Goal: Information Seeking & Learning: Understand process/instructions

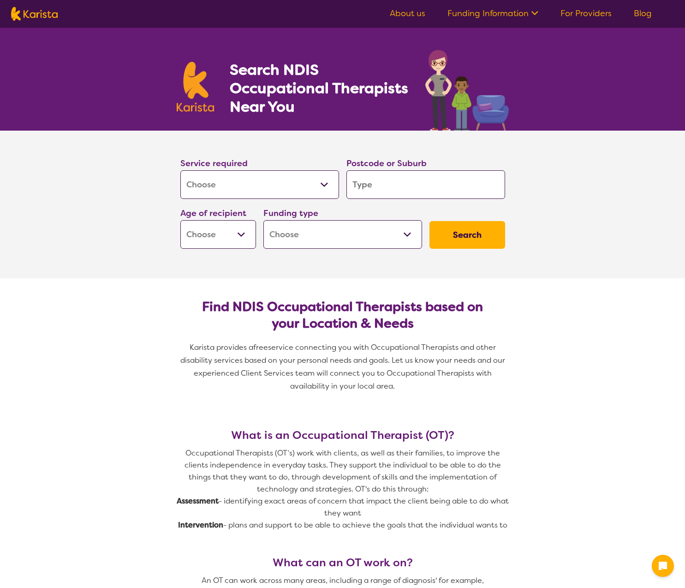
select select "[MEDICAL_DATA]"
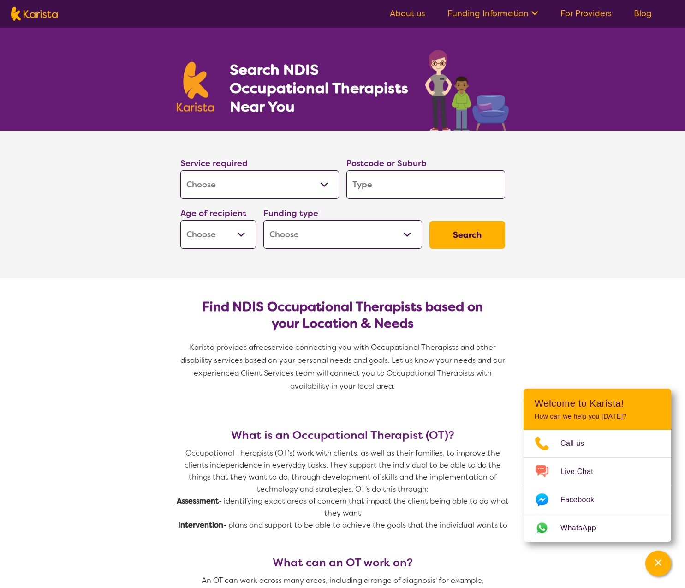
click at [485, 15] on link "Funding Information" at bounding box center [493, 13] width 91 height 11
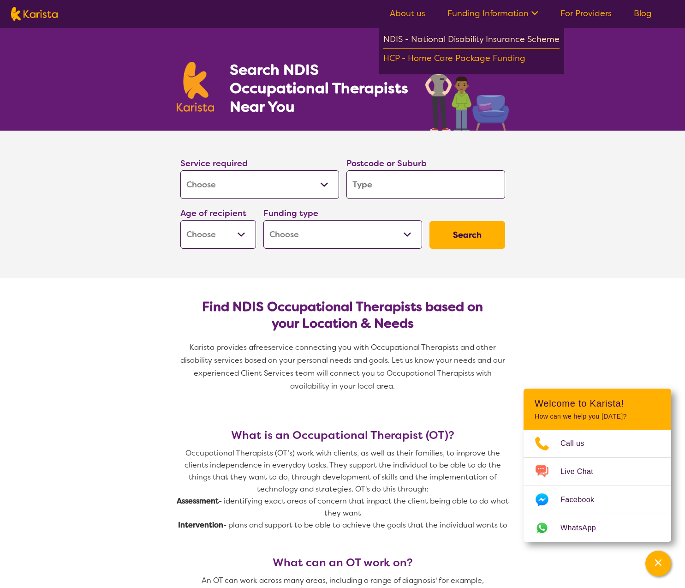
click at [485, 38] on div "NDIS - National Disability Insurance Scheme" at bounding box center [471, 40] width 176 height 17
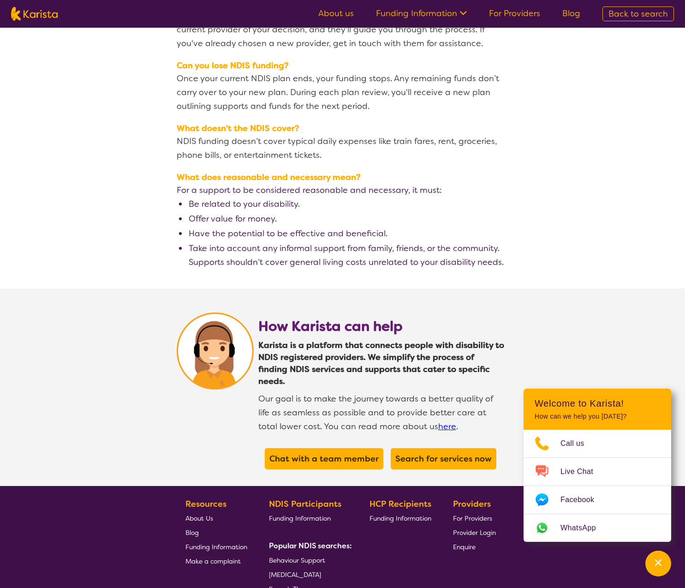
scroll to position [1539, 0]
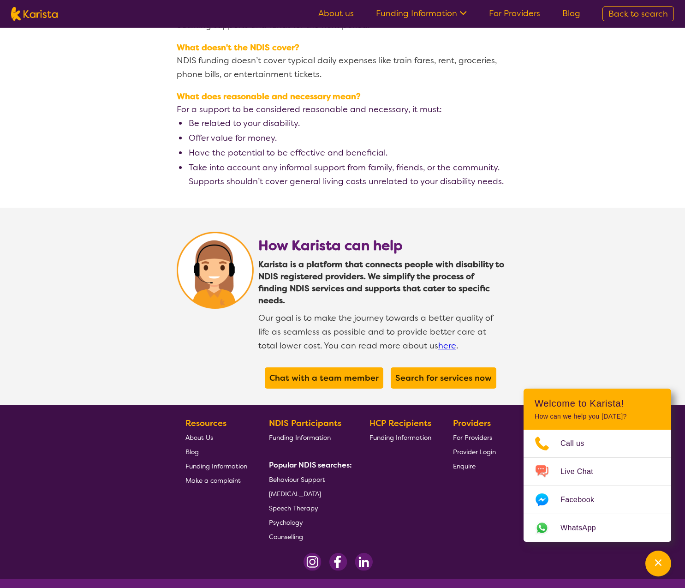
click at [314, 433] on span "Funding Information" at bounding box center [300, 437] width 62 height 8
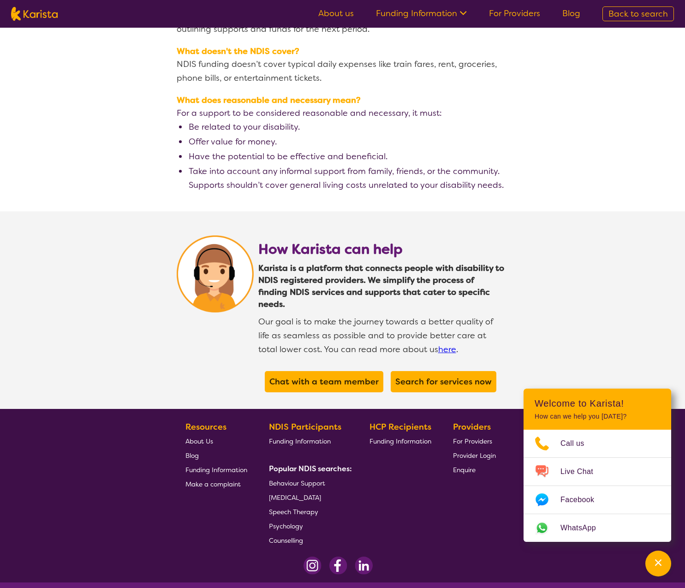
scroll to position [1539, 0]
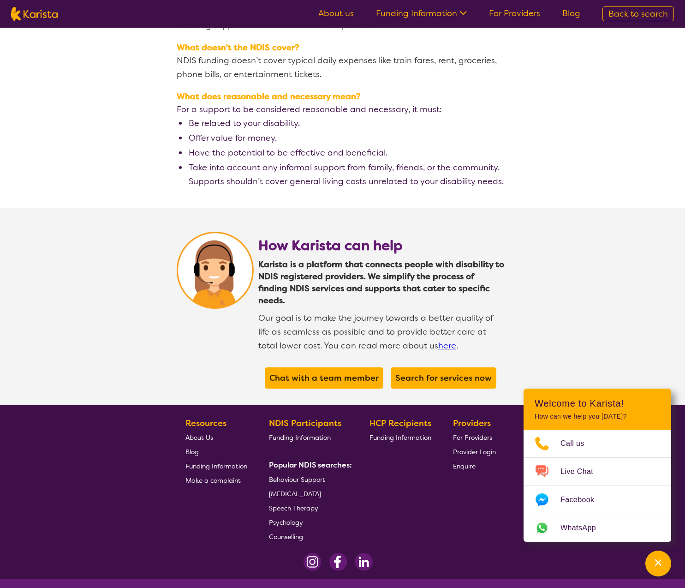
click at [227, 459] on link "Funding Information" at bounding box center [217, 466] width 62 height 14
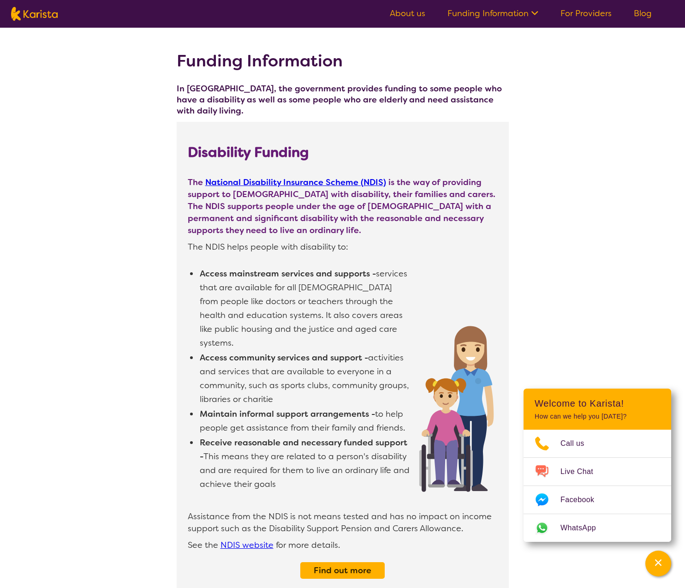
click at [300, 183] on link "National Disability Insurance Scheme (NDIS)" at bounding box center [295, 182] width 181 height 11
